Goal: Task Accomplishment & Management: Use online tool/utility

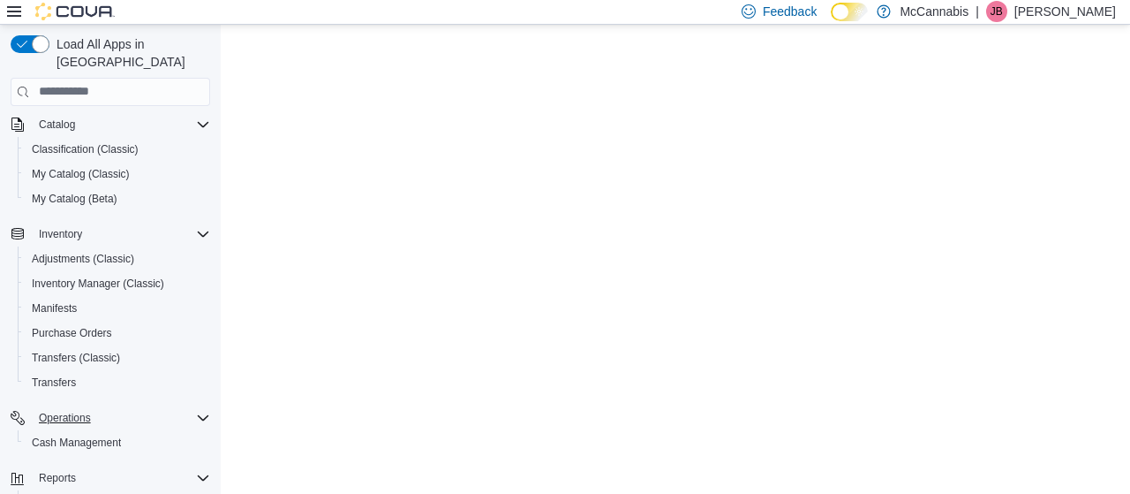
scroll to position [177, 0]
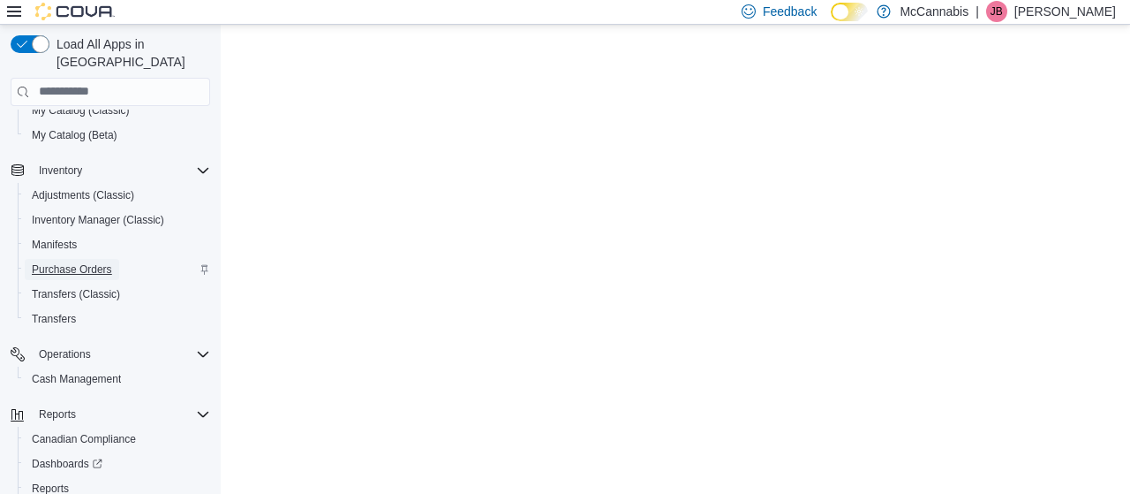
click at [109, 262] on span "Purchase Orders" at bounding box center [72, 269] width 80 height 14
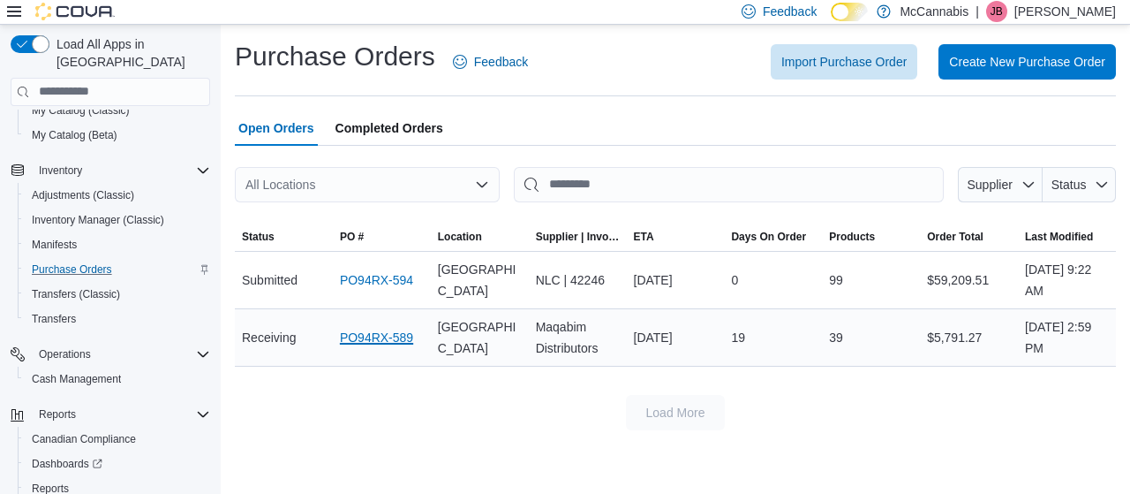
click at [380, 337] on link "PO94RX-589" at bounding box center [376, 337] width 73 height 21
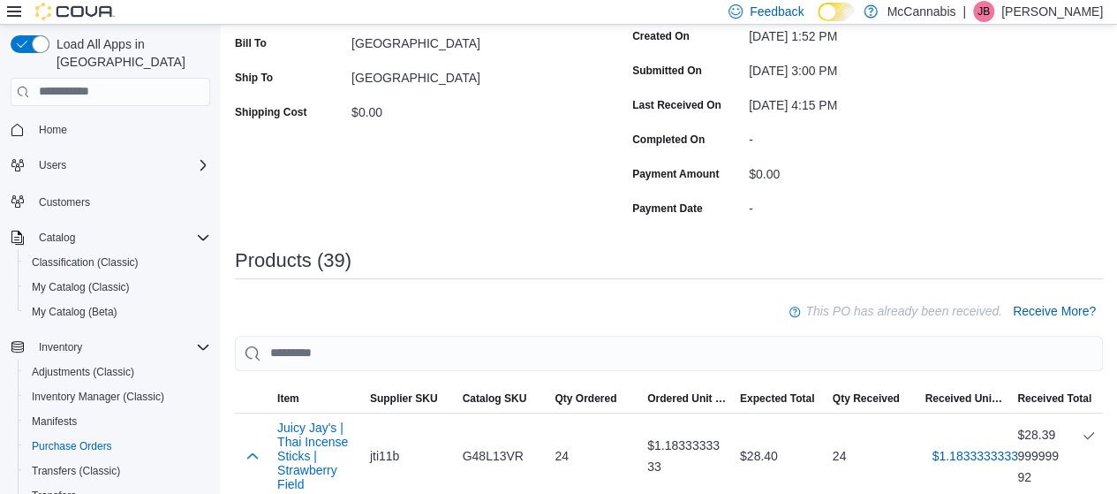
scroll to position [332, 0]
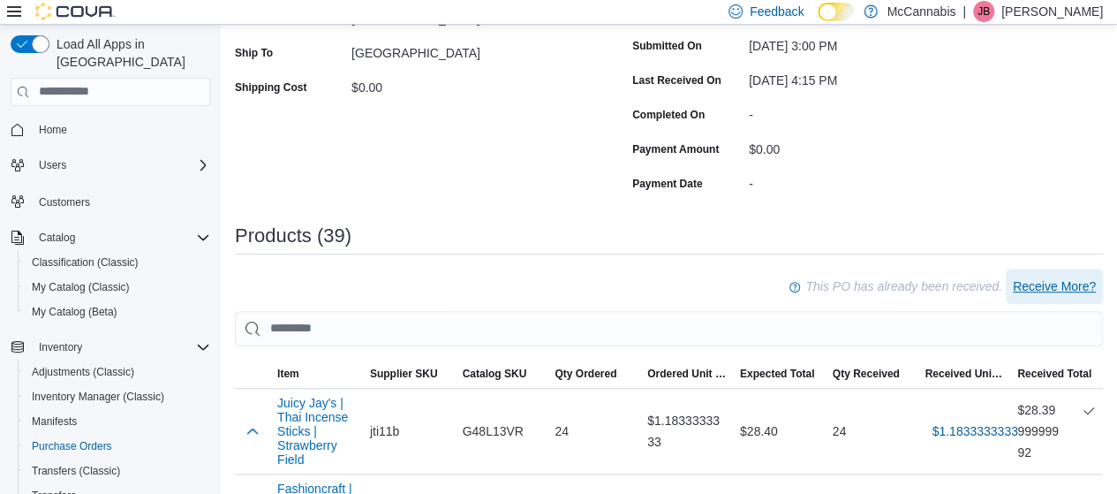
click at [1067, 290] on span "Receive More?" at bounding box center [1054, 286] width 83 height 18
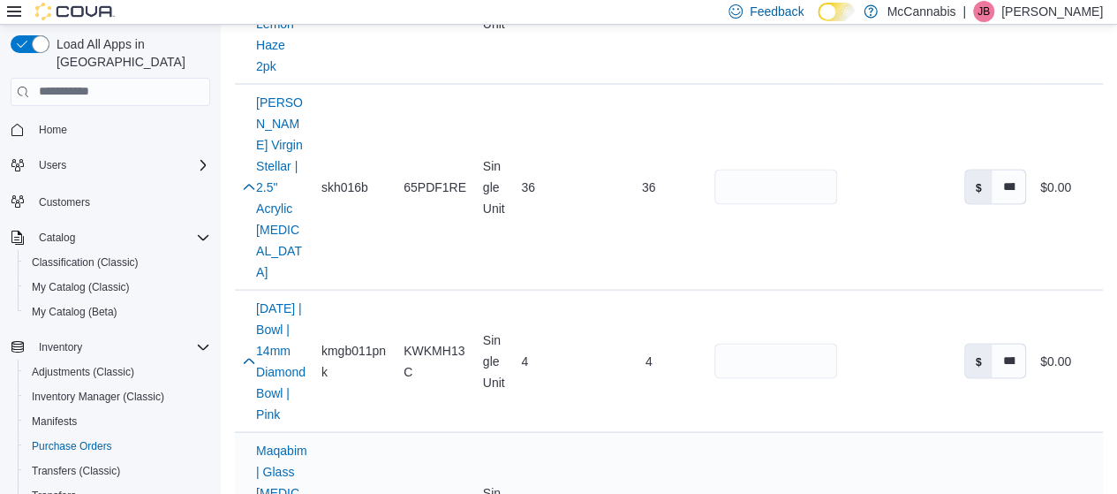
scroll to position [1766, 0]
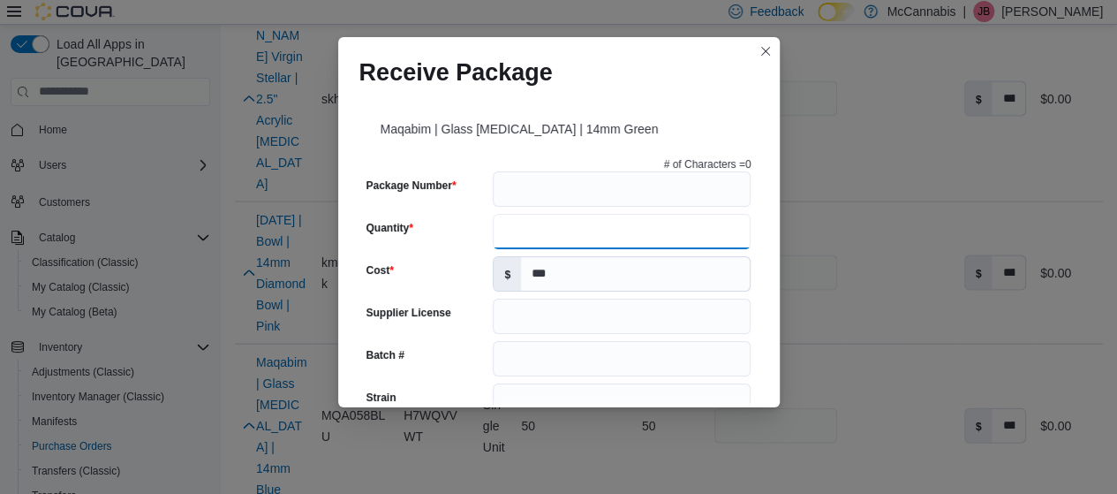
click at [574, 239] on input "Quantity" at bounding box center [622, 231] width 258 height 35
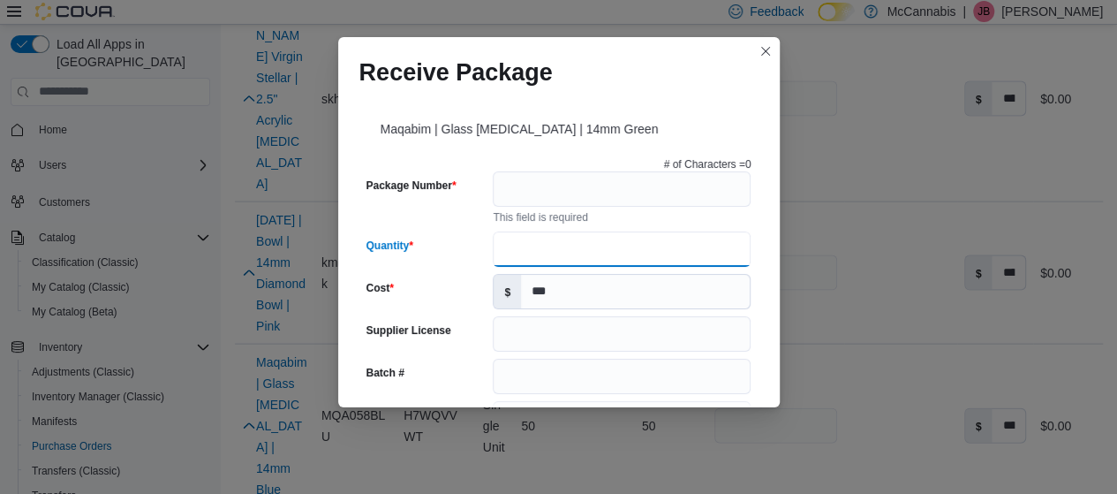
type input "**"
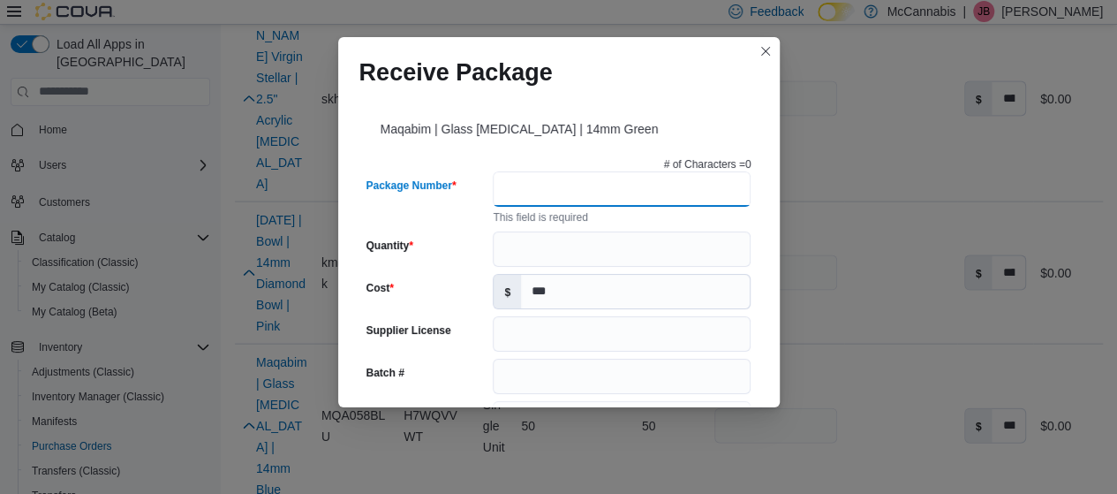
click at [571, 190] on input "Package Number" at bounding box center [622, 188] width 258 height 35
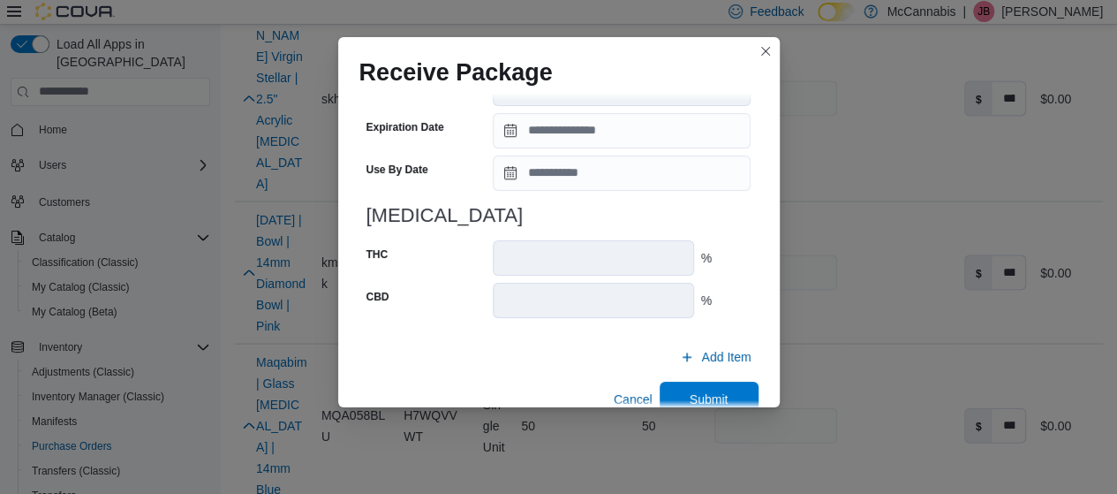
scroll to position [714, 0]
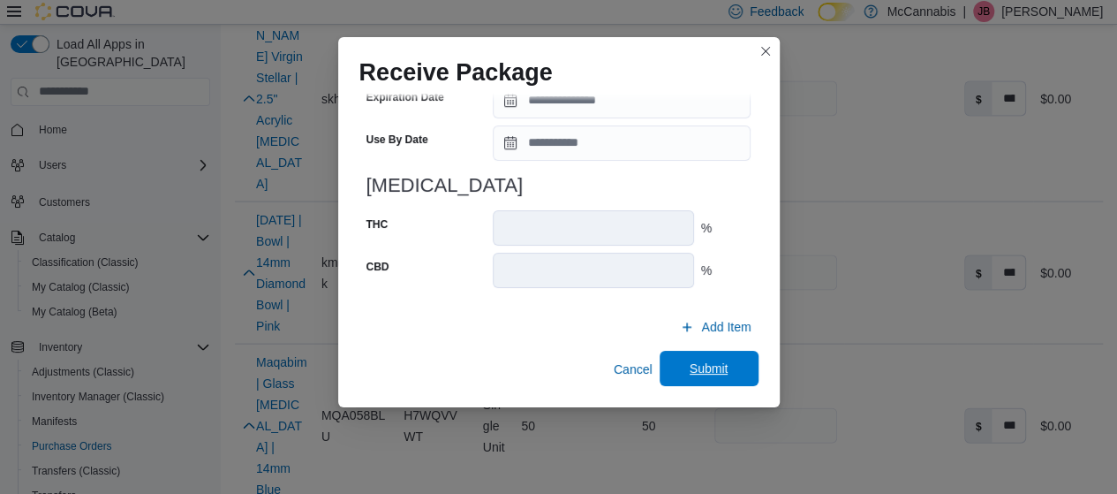
type input "*****"
click at [707, 368] on span "Submit" at bounding box center [709, 368] width 39 height 18
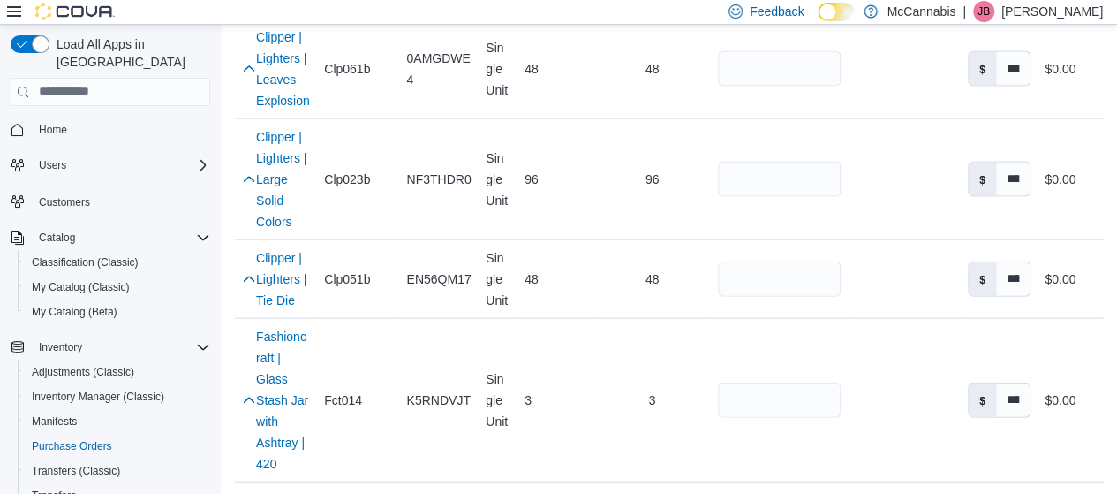
scroll to position [5246, 0]
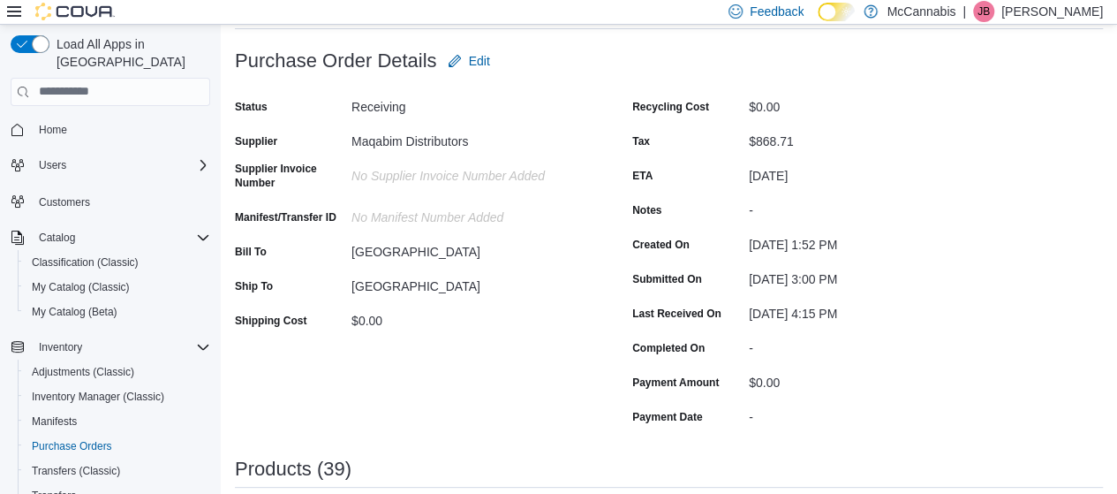
scroll to position [3158, 0]
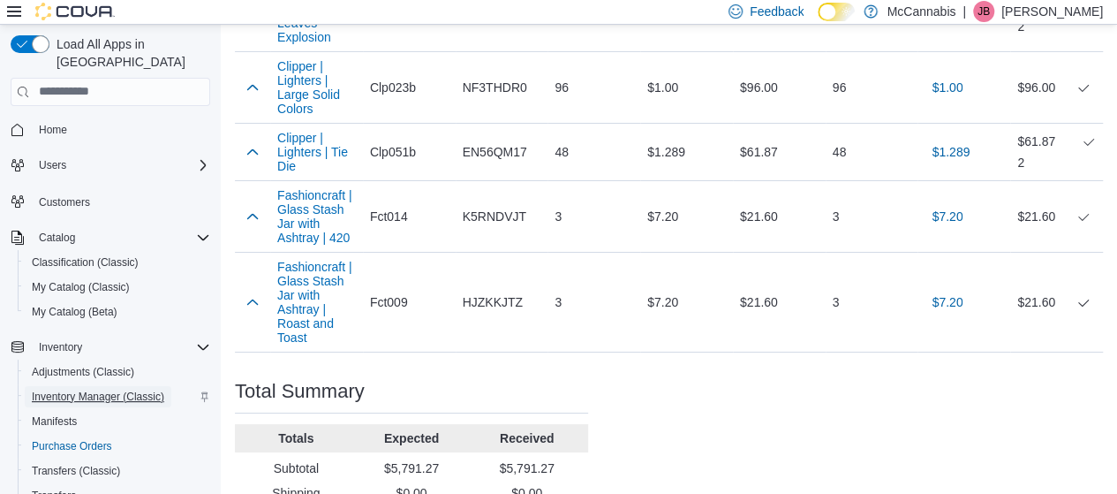
click at [64, 389] on span "Inventory Manager (Classic)" at bounding box center [98, 396] width 132 height 14
